Goal: Find contact information: Find contact information

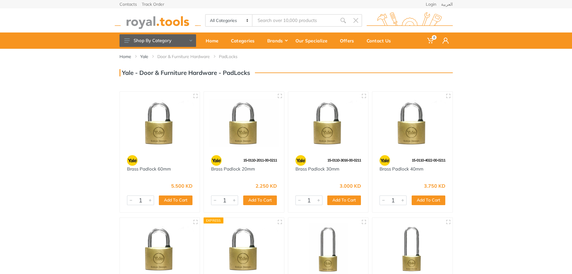
click at [158, 130] on img at bounding box center [159, 123] width 69 height 52
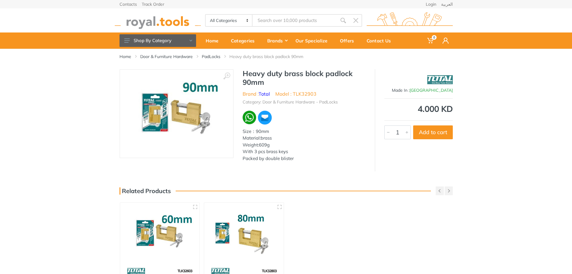
click at [175, 109] on img at bounding box center [176, 113] width 101 height 75
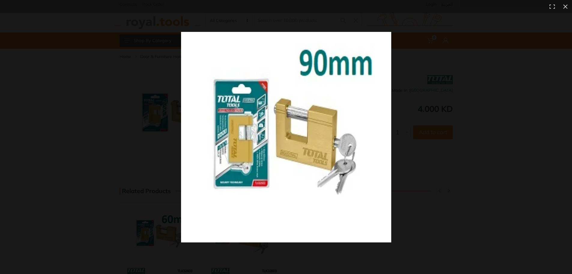
click at [288, 130] on img at bounding box center [286, 137] width 210 height 210
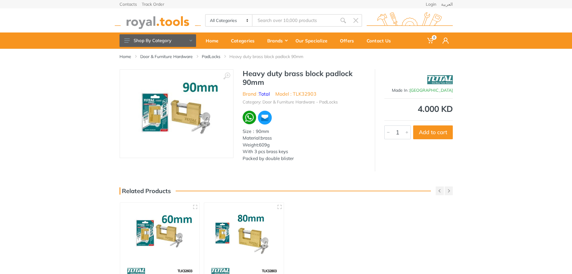
click at [191, 128] on img at bounding box center [176, 113] width 101 height 75
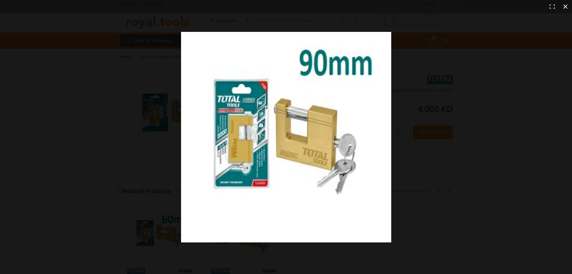
click at [49, 152] on div at bounding box center [286, 137] width 572 height 274
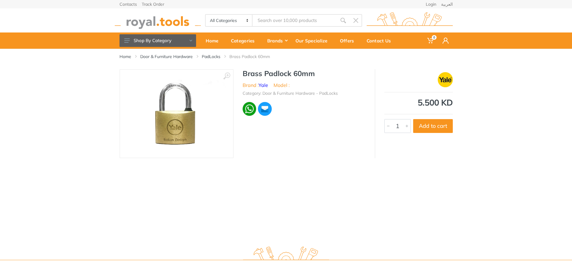
click at [184, 127] on img at bounding box center [176, 113] width 101 height 71
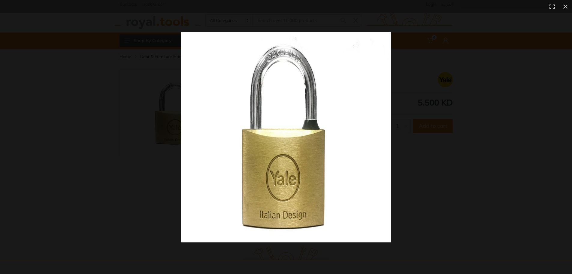
click at [276, 128] on img at bounding box center [286, 137] width 210 height 210
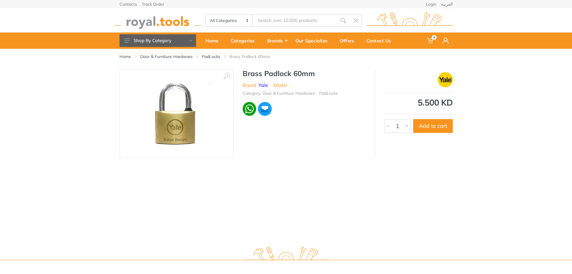
click at [182, 116] on img at bounding box center [176, 113] width 101 height 71
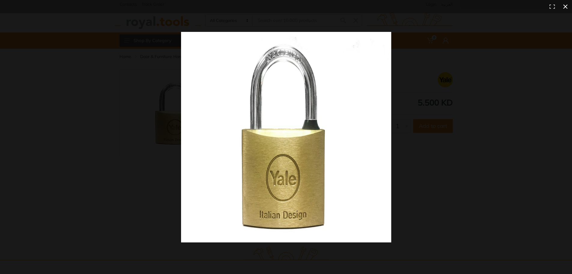
click at [76, 126] on div at bounding box center [286, 137] width 572 height 274
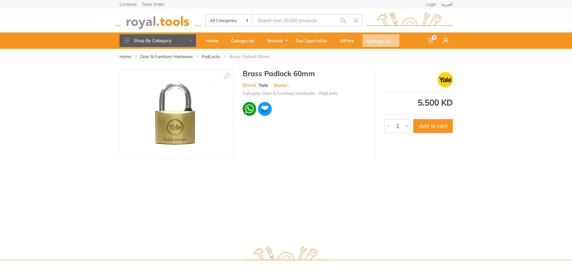
click at [376, 41] on div "Contact Us" at bounding box center [381, 40] width 37 height 13
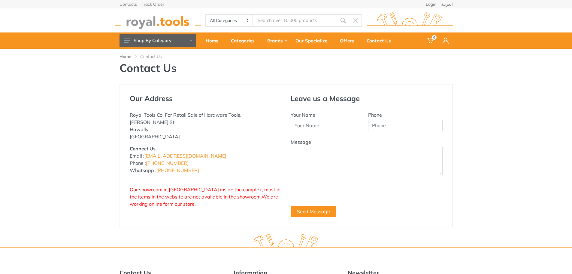
click at [525, 199] on div "Our Address Royal Tools Co. For Retail Sale of Hardware Tools. [PERSON_NAME] St…" at bounding box center [286, 155] width 572 height 143
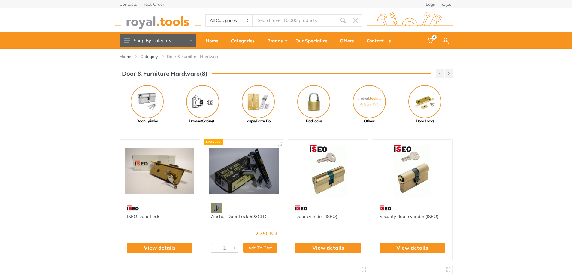
click at [317, 96] on img at bounding box center [313, 101] width 33 height 33
